Goal: Navigation & Orientation: Find specific page/section

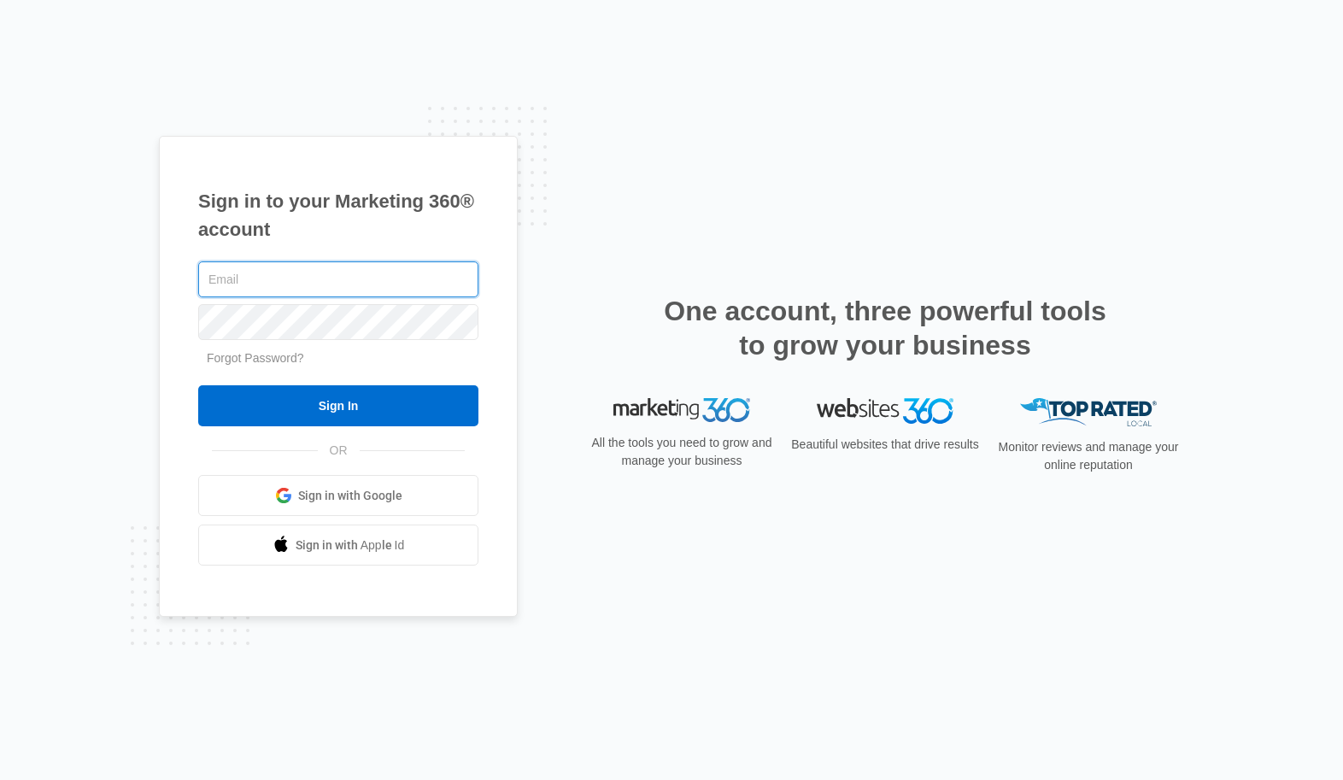
click at [331, 284] on input "text" at bounding box center [338, 279] width 280 height 36
type input "[PERSON_NAME][EMAIL_ADDRESS][PERSON_NAME][DOMAIN_NAME]"
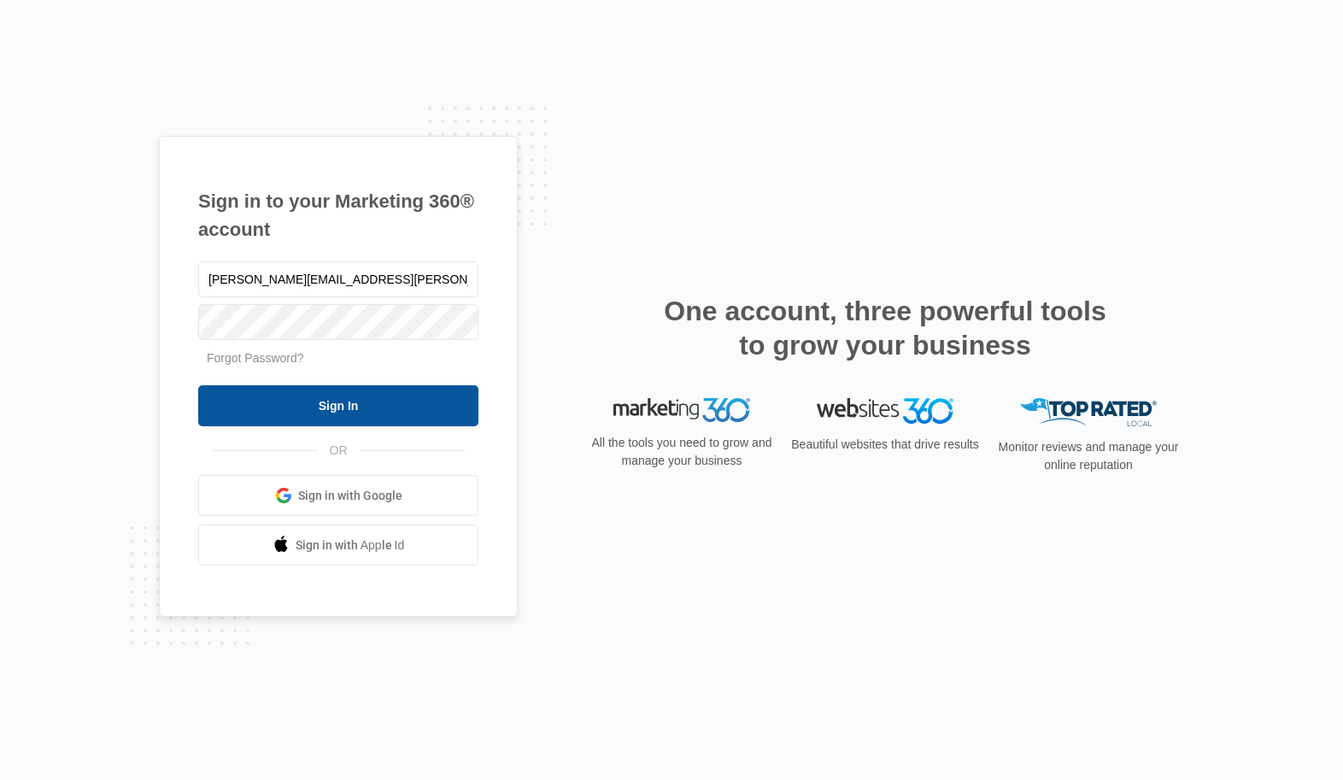
click at [323, 401] on input "Sign In" at bounding box center [338, 405] width 280 height 41
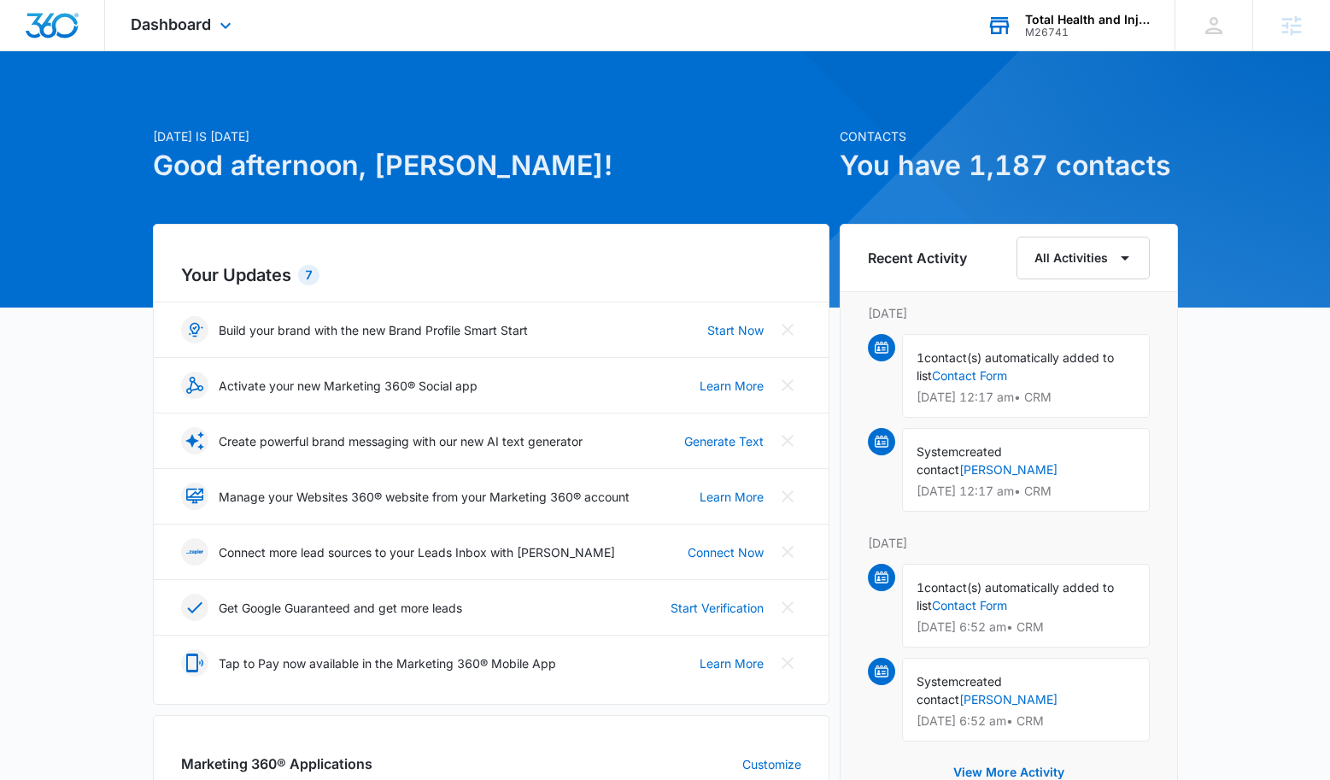
click at [1046, 33] on div "M26741" at bounding box center [1087, 32] width 125 height 12
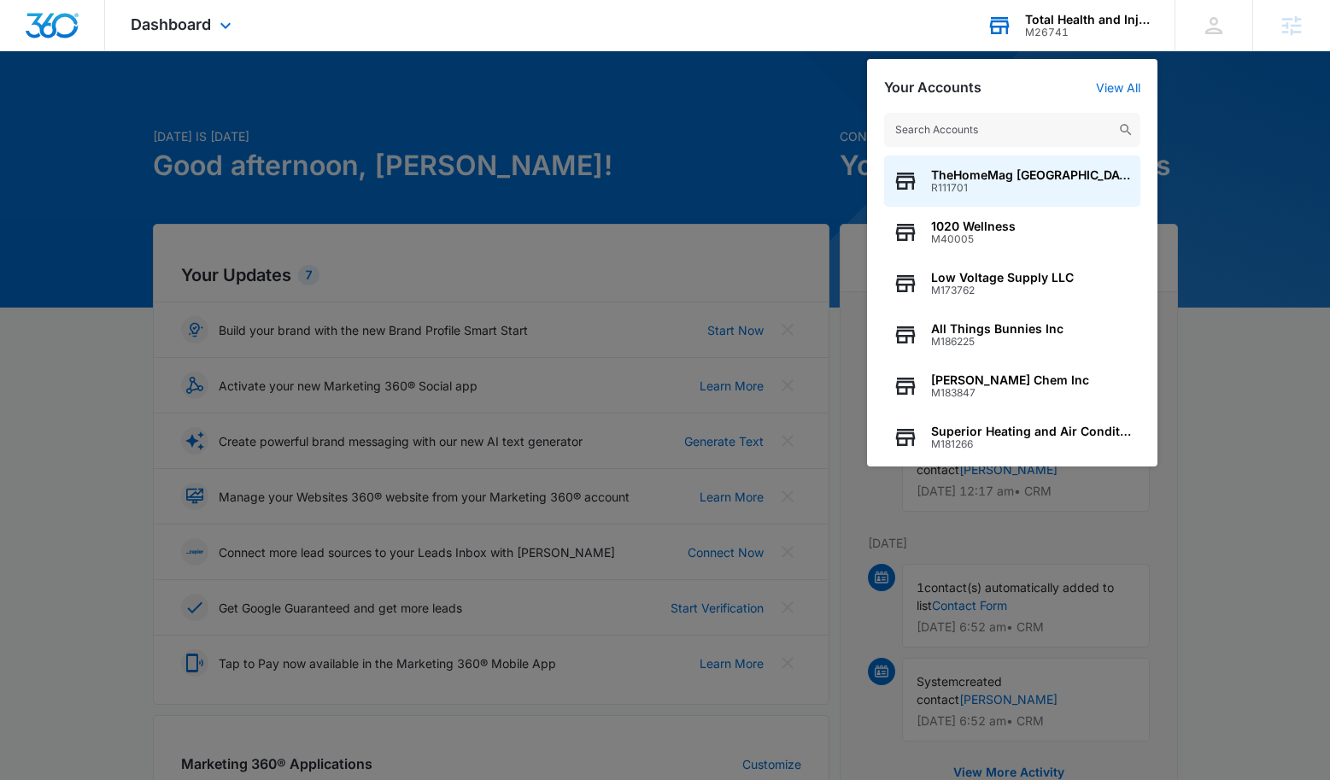
click at [919, 136] on input "text" at bounding box center [1012, 130] width 256 height 34
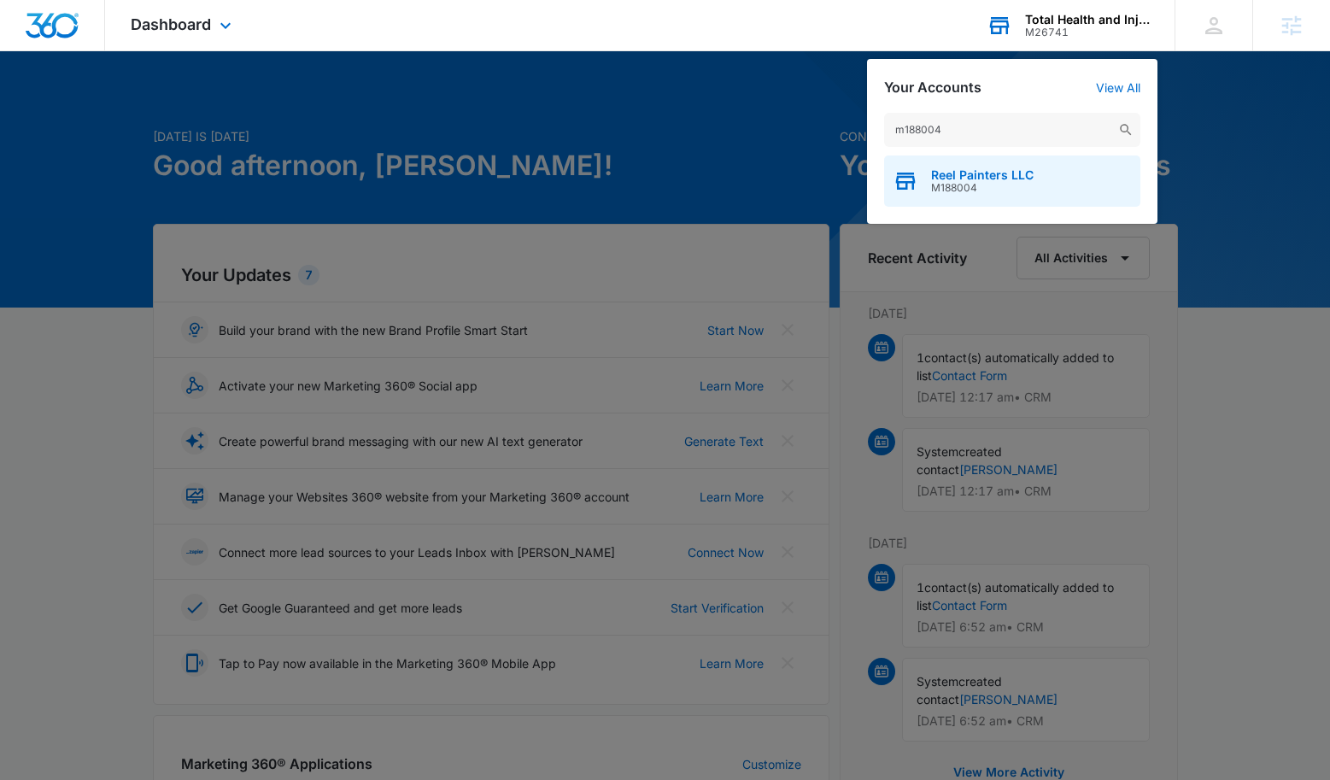
type input "m188004"
drag, startPoint x: 982, startPoint y: 176, endPoint x: 999, endPoint y: 180, distance: 16.8
click at [982, 177] on span "Reel Painters LLC" at bounding box center [982, 175] width 103 height 14
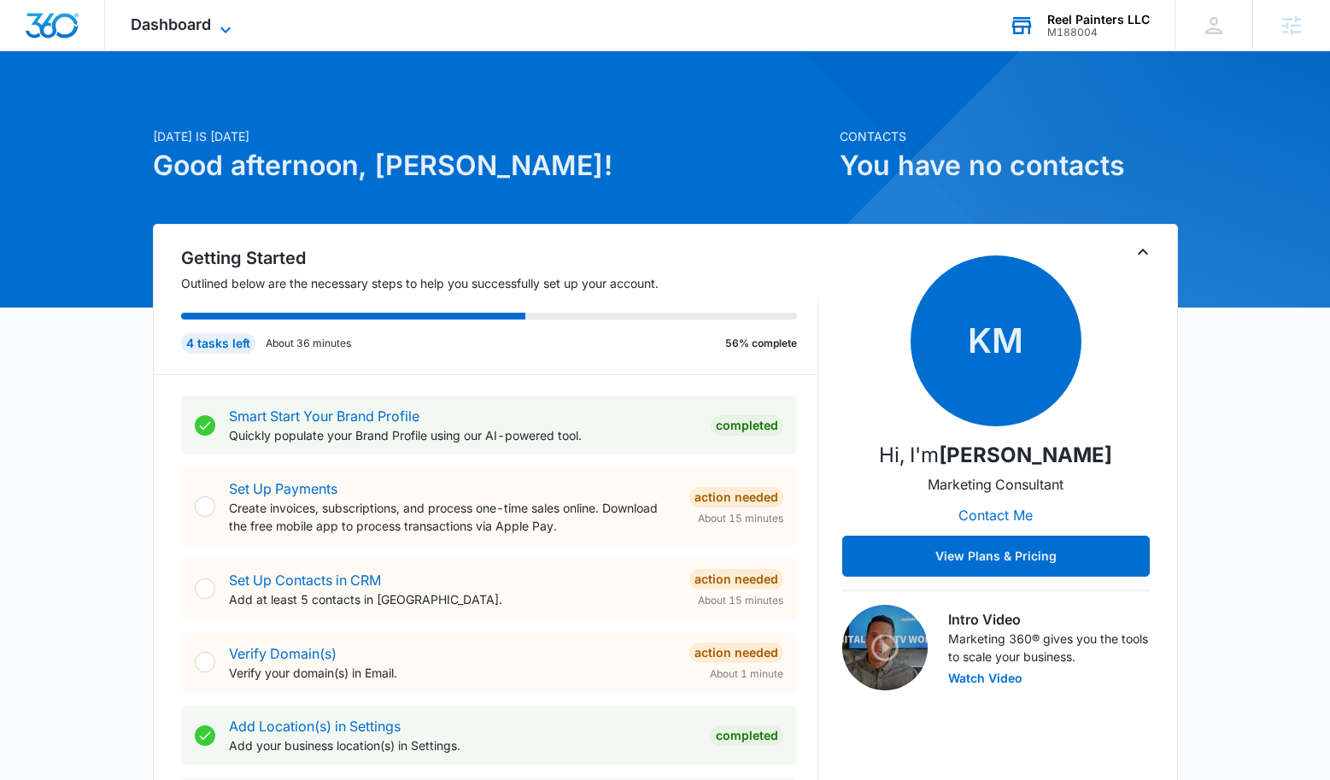
drag, startPoint x: 209, startPoint y: 28, endPoint x: 217, endPoint y: 36, distance: 10.9
click at [209, 28] on span "Dashboard" at bounding box center [171, 24] width 80 height 18
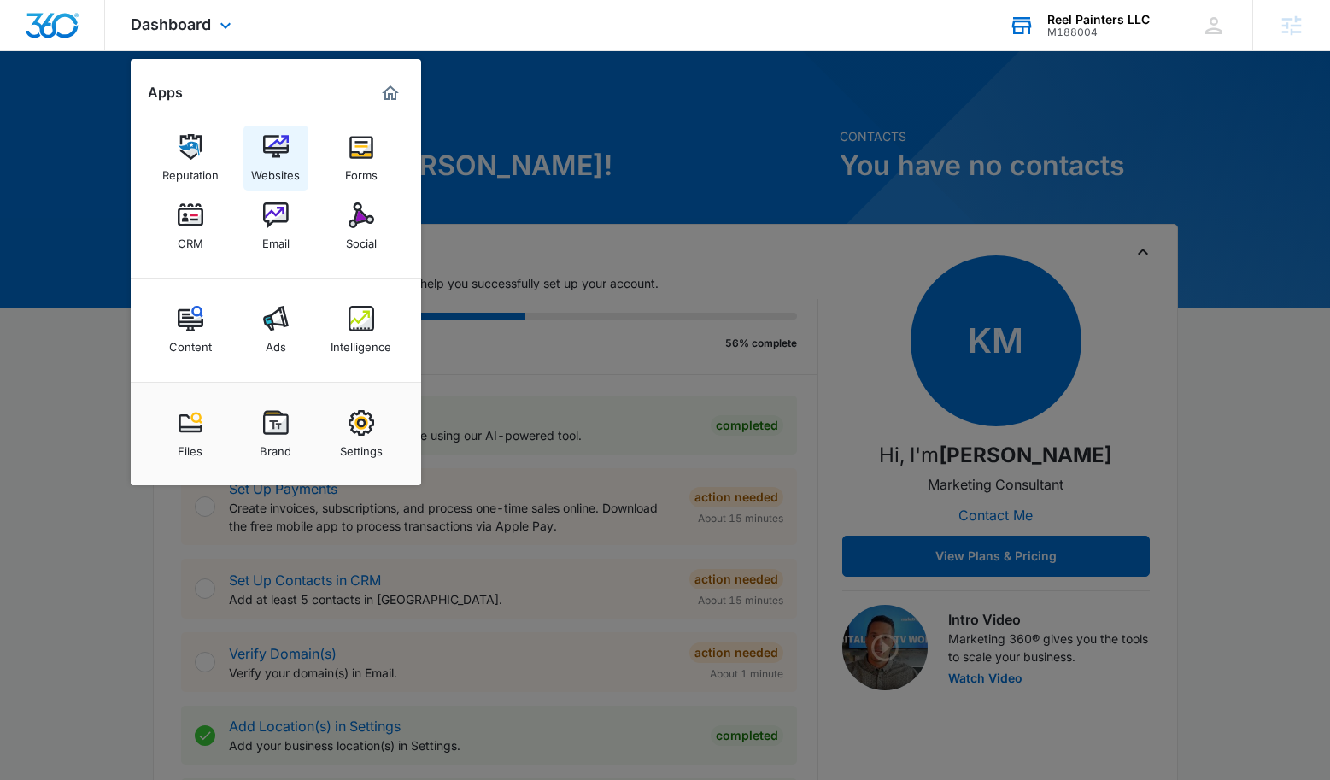
click at [267, 160] on link "Websites" at bounding box center [275, 158] width 65 height 65
